Goal: Task Accomplishment & Management: Use online tool/utility

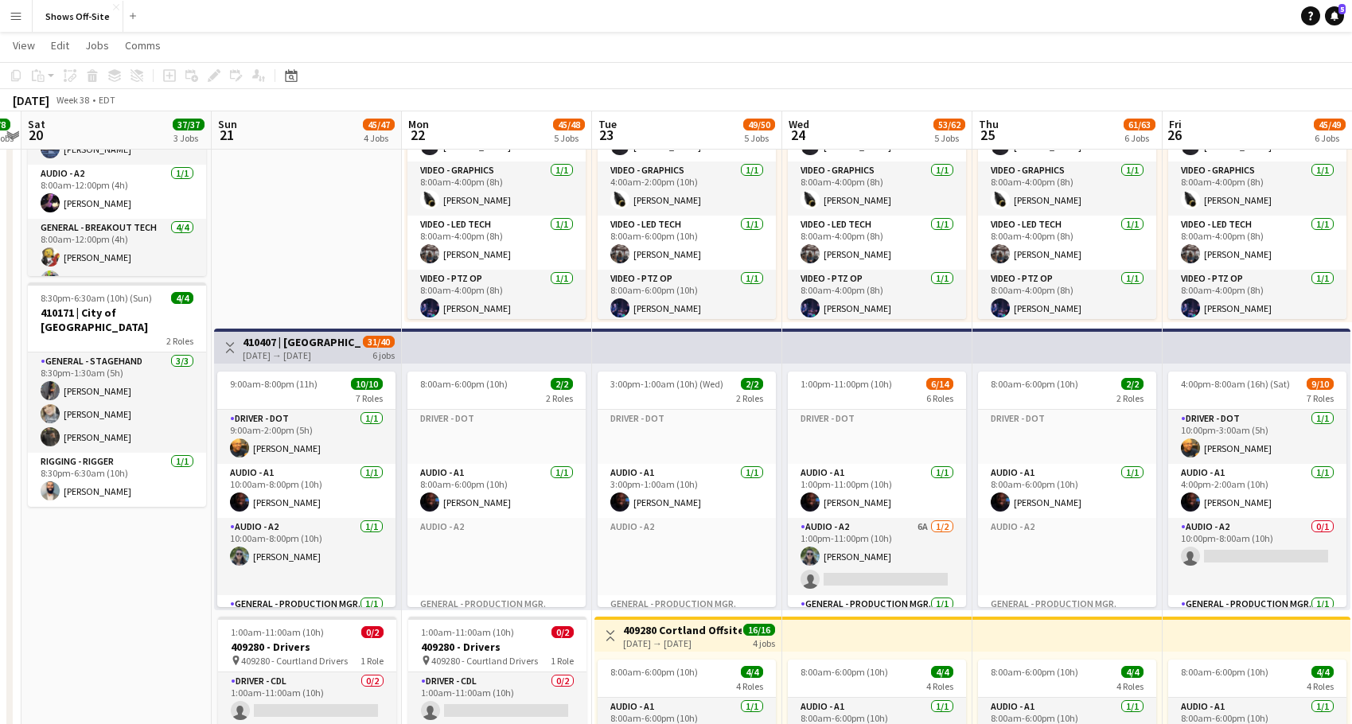
click at [341, 270] on app-date-cell "Toggle View Cortland Partners Conf 2025 -- 409280 09-21-2025 → 09-27-2025 161/1…" at bounding box center [307, 337] width 190 height 1758
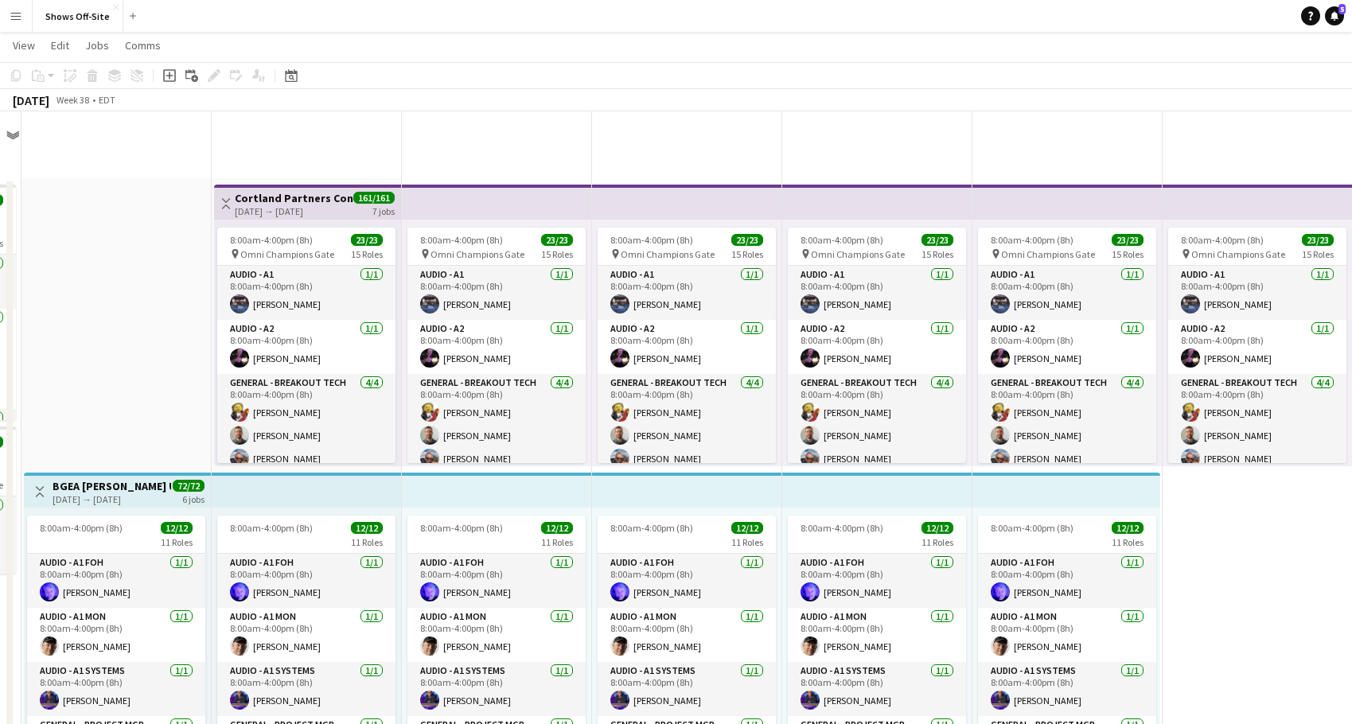
scroll to position [799, 0]
